Goal: Task Accomplishment & Management: Complete application form

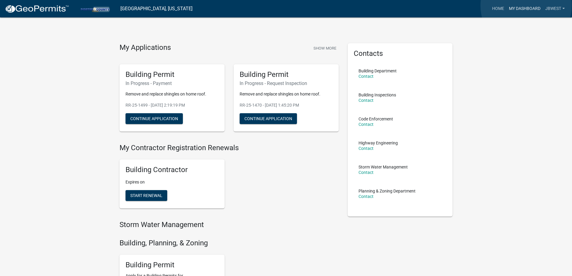
click at [526, 6] on link "My Dashboard" at bounding box center [524, 8] width 36 height 11
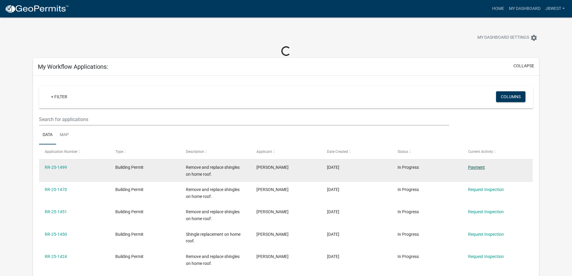
click at [479, 169] on link "Payment" at bounding box center [476, 167] width 17 height 5
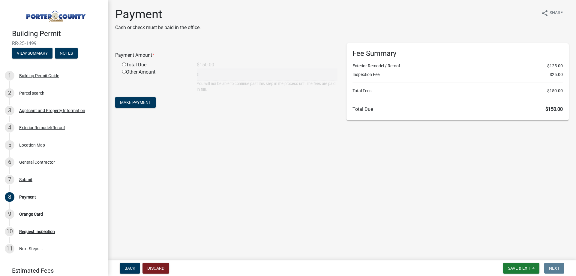
drag, startPoint x: 123, startPoint y: 64, endPoint x: 129, endPoint y: 78, distance: 15.5
click at [123, 65] on input "radio" at bounding box center [124, 64] width 4 height 4
radio input "true"
type input "150"
click at [136, 102] on span "Make Payment" at bounding box center [135, 102] width 31 height 5
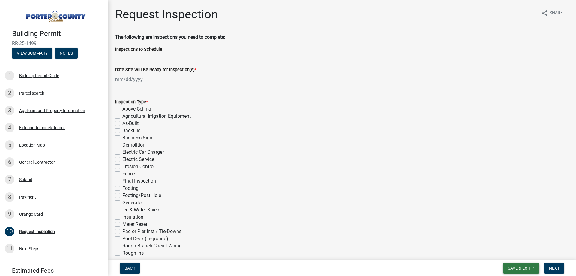
click at [515, 272] on button "Save & Exit" at bounding box center [521, 268] width 36 height 11
click at [515, 258] on button "Save & Exit" at bounding box center [516, 252] width 48 height 14
